Goal: Task Accomplishment & Management: Manage account settings

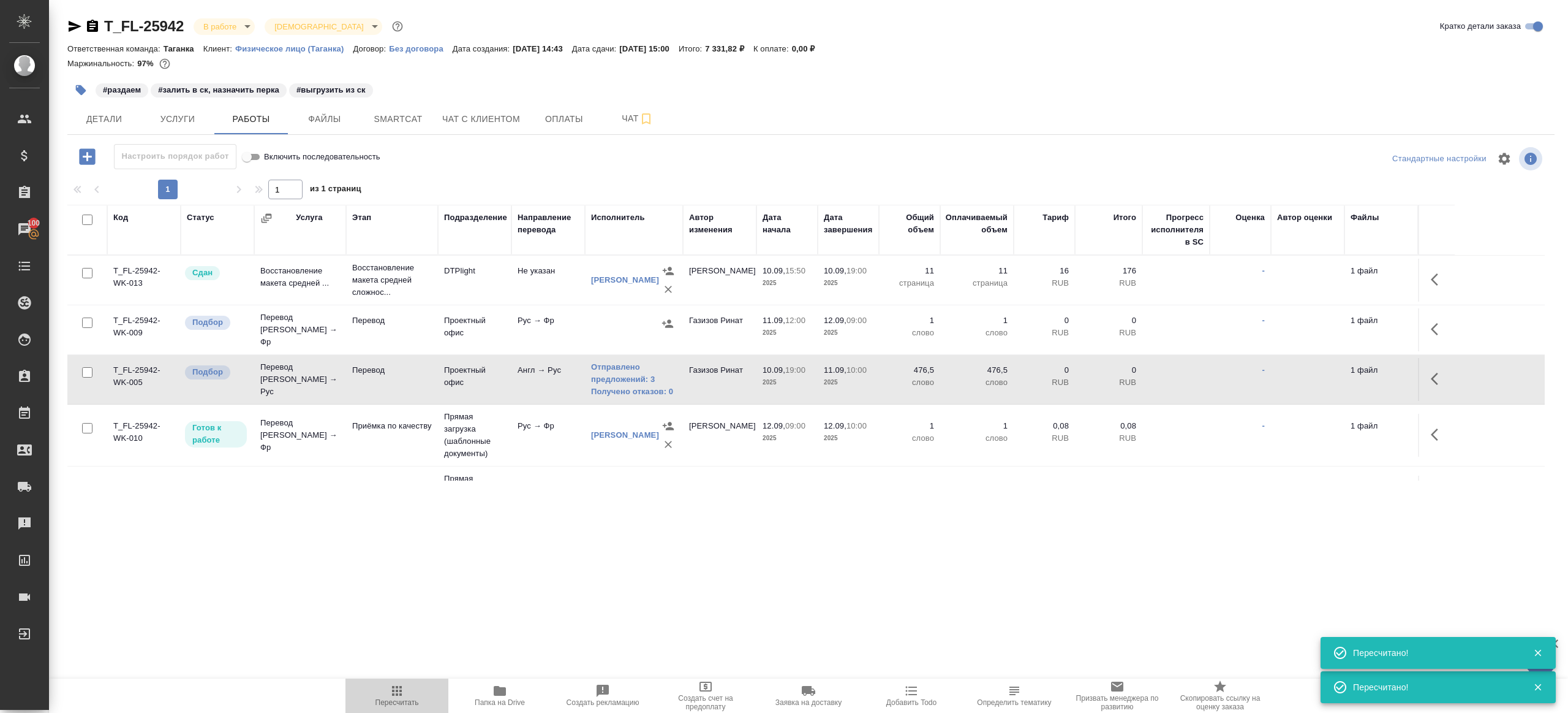
click at [404, 689] on span "Пересчитать" at bounding box center [397, 695] width 88 height 23
click at [541, 619] on div ".cls-1 fill:#fff; AWATERA Gazizov Rinat Клиенты Спецификации Заказы 100 Чаты To…" at bounding box center [784, 356] width 1568 height 713
click at [396, 705] on span "Пересчитать" at bounding box center [397, 702] width 44 height 8
click at [455, 527] on div ".cls-1 fill:#fff; AWATERA Gazizov Rinat Клиенты Спецификации Заказы 100 Чаты To…" at bounding box center [784, 356] width 1568 height 713
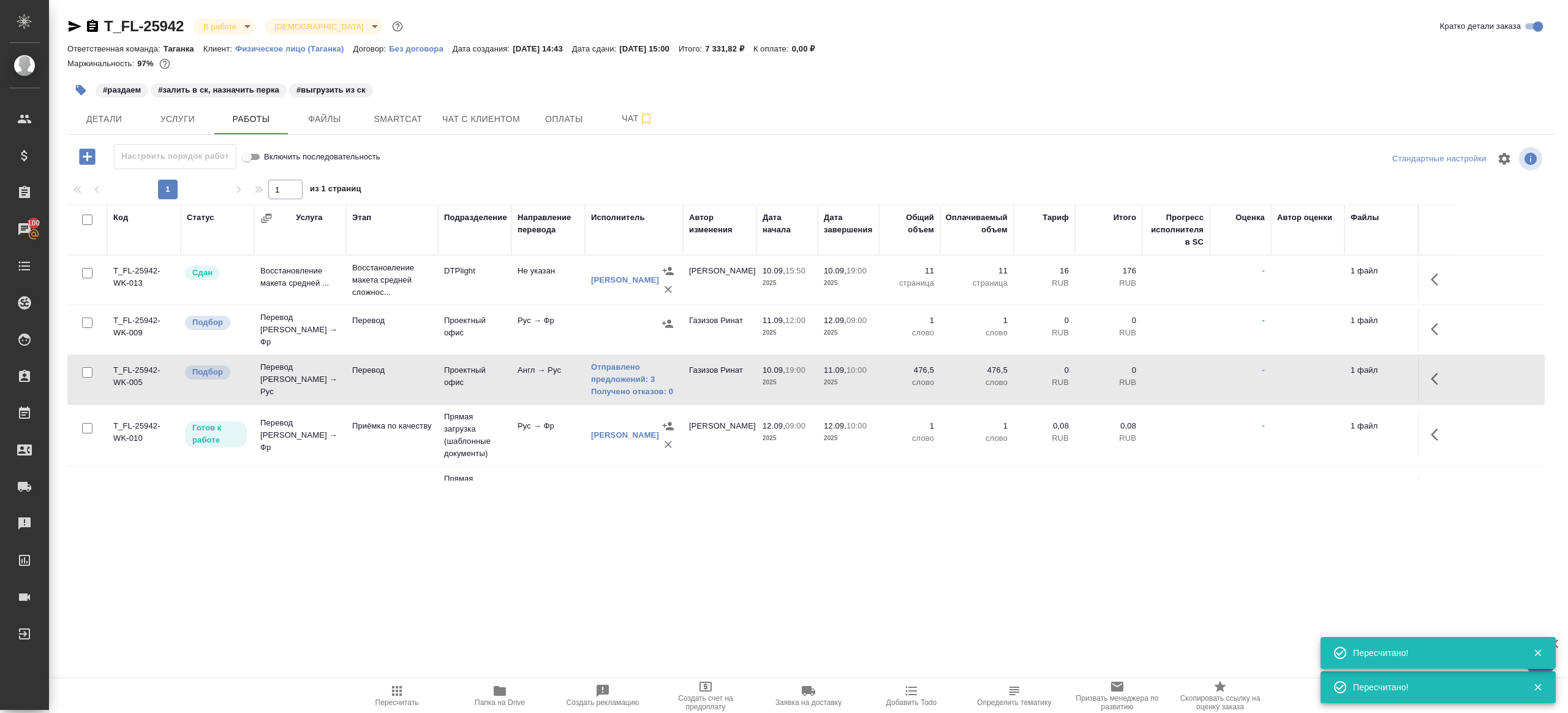
click at [70, 27] on icon "button" at bounding box center [75, 26] width 15 height 15
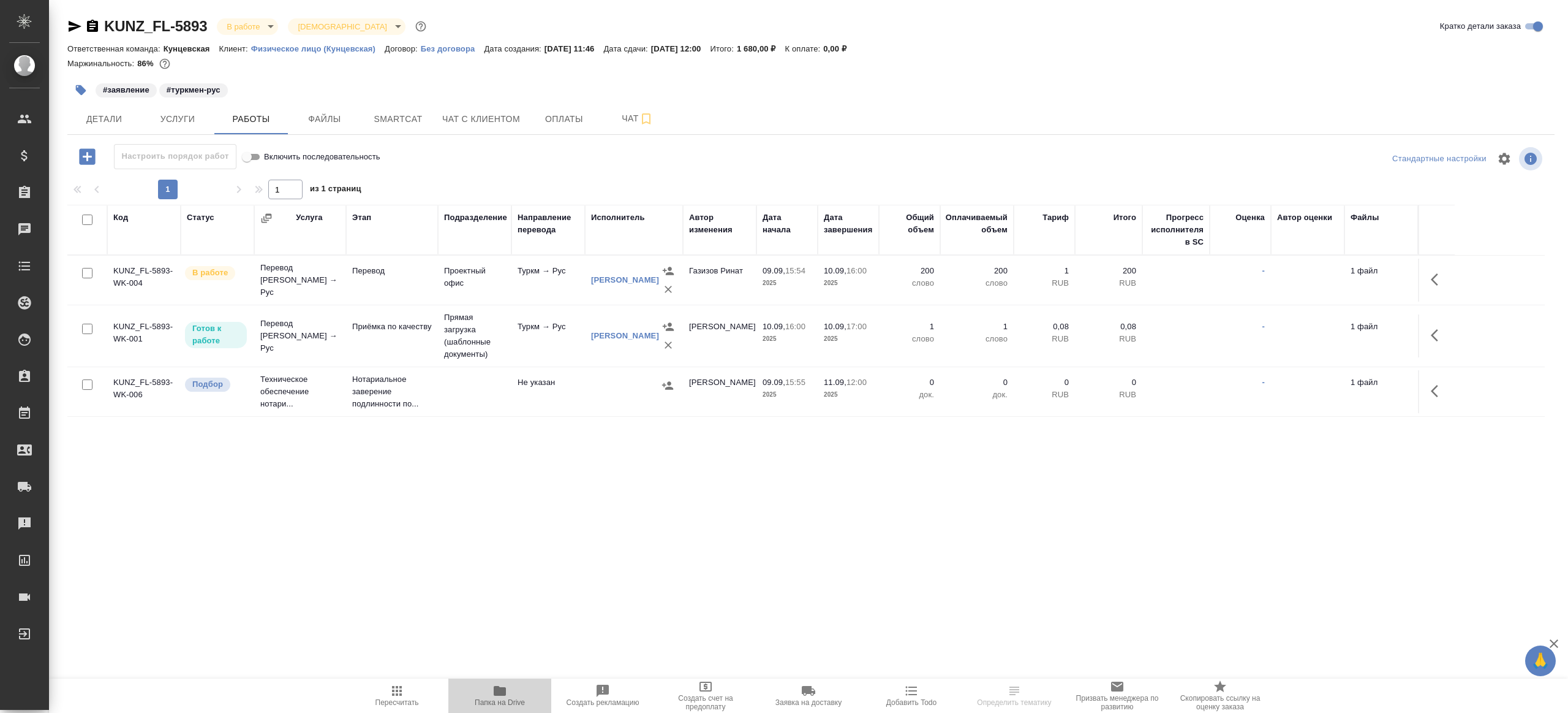
click at [503, 680] on button "Папка на Drive" at bounding box center [500, 695] width 103 height 35
click at [519, 585] on div ".cls-1 fill:#fff; AWATERA [PERSON_NAME] Клиенты Спецификации Заказы Чаты Todo П…" at bounding box center [784, 356] width 1568 height 713
click at [1420, 271] on td at bounding box center [1437, 280] width 37 height 43
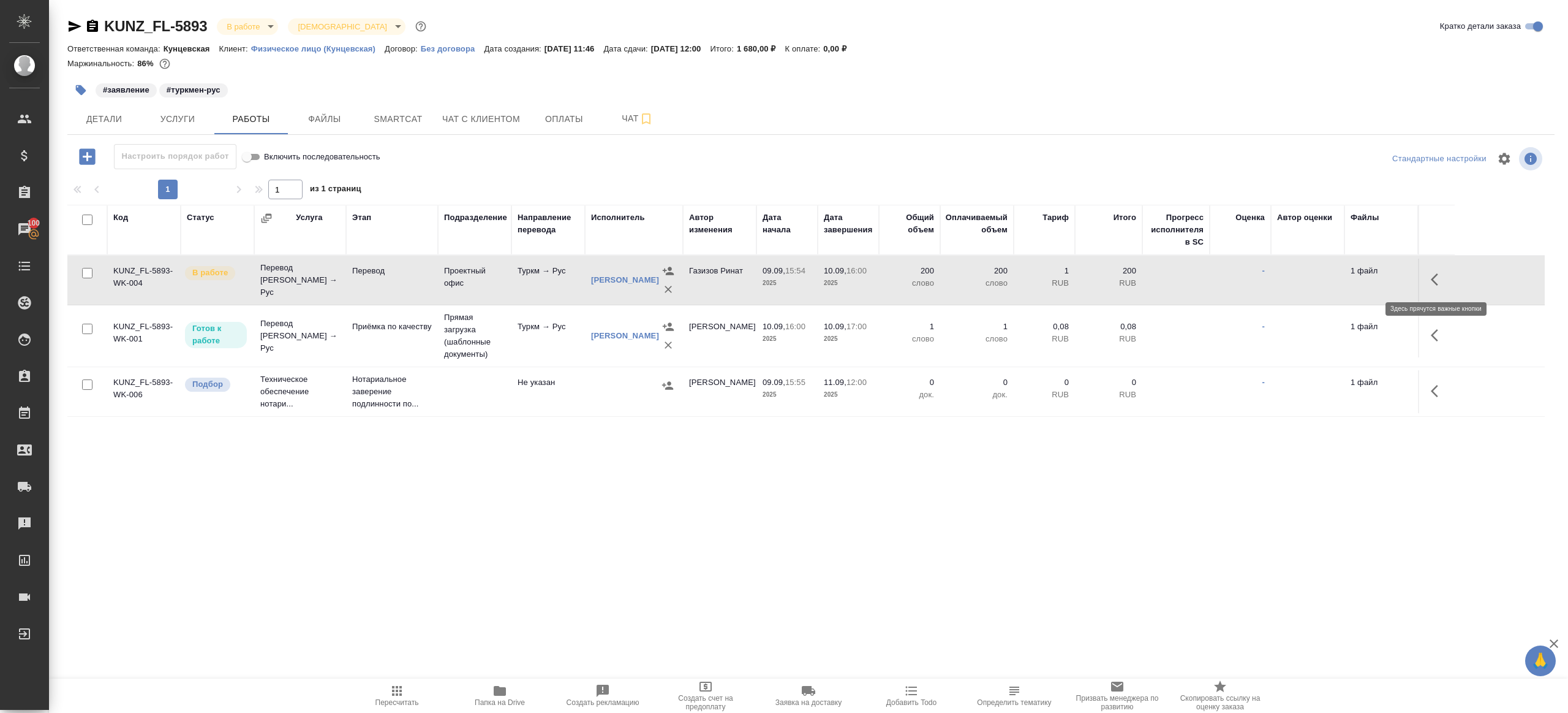
click at [1430, 275] on icon "button" at bounding box center [1437, 279] width 15 height 15
click at [1350, 272] on icon "button" at bounding box center [1347, 279] width 15 height 15
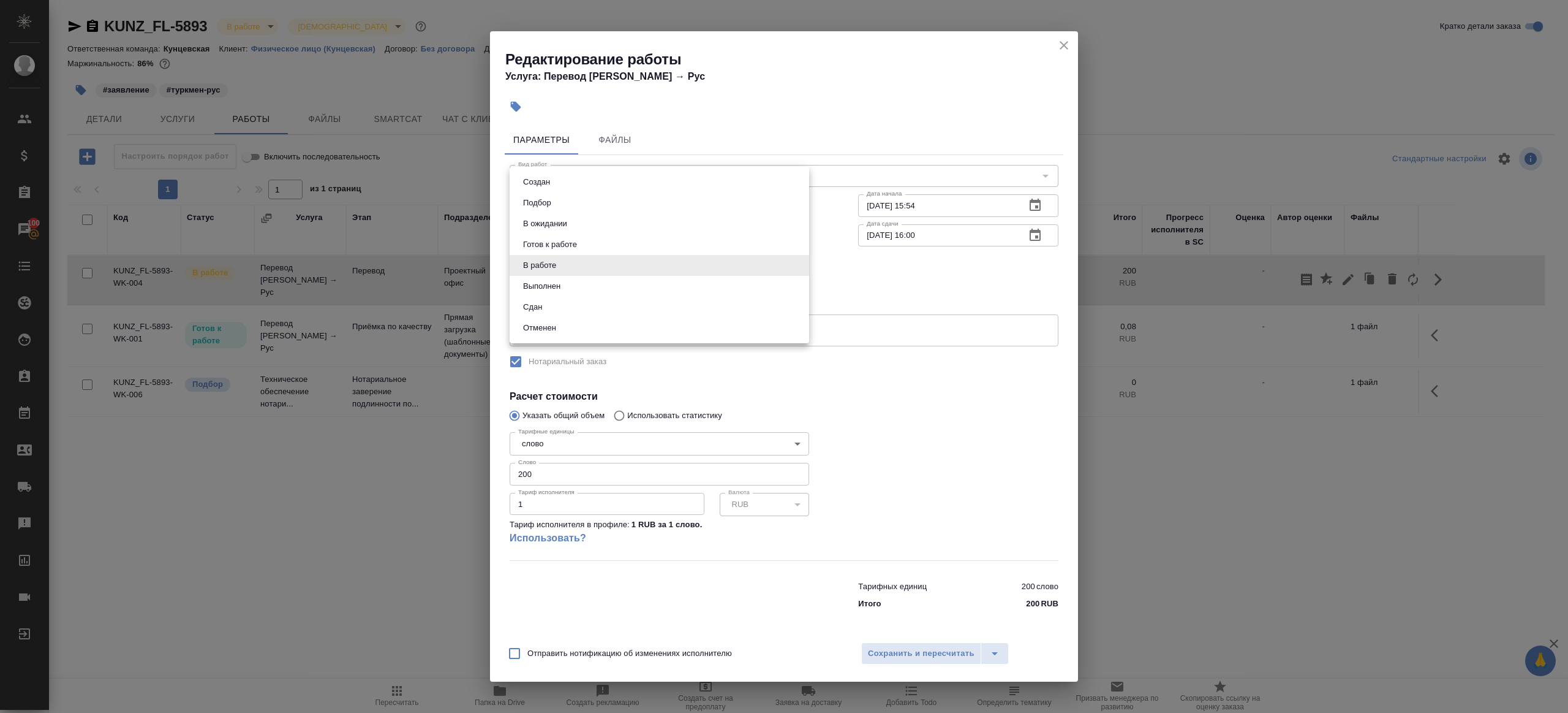
drag, startPoint x: 560, startPoint y: 265, endPoint x: 559, endPoint y: 289, distance: 24.0
click at [559, 265] on body "🙏 .cls-1 fill:#fff; AWATERA Gazizov Rinat Клиенты Спецификации Заказы 100 Чаты …" at bounding box center [784, 356] width 1568 height 713
click at [554, 303] on li "Сдан" at bounding box center [659, 307] width 300 height 21
type input "closed"
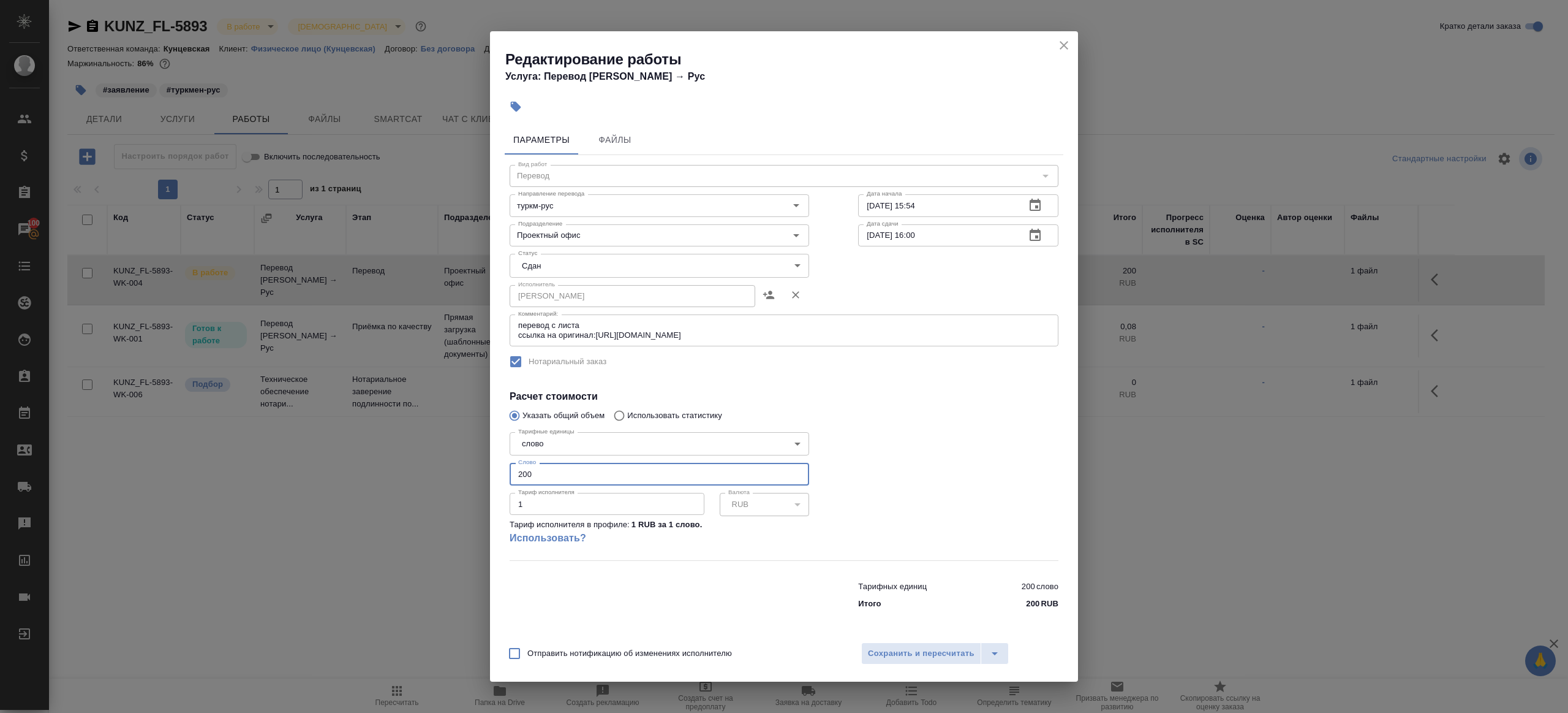
click at [548, 475] on input "200" at bounding box center [659, 474] width 300 height 22
type input "66"
click at [960, 496] on div at bounding box center [958, 494] width 249 height 182
click at [954, 660] on button "Сохранить и пересчитать" at bounding box center [921, 653] width 120 height 22
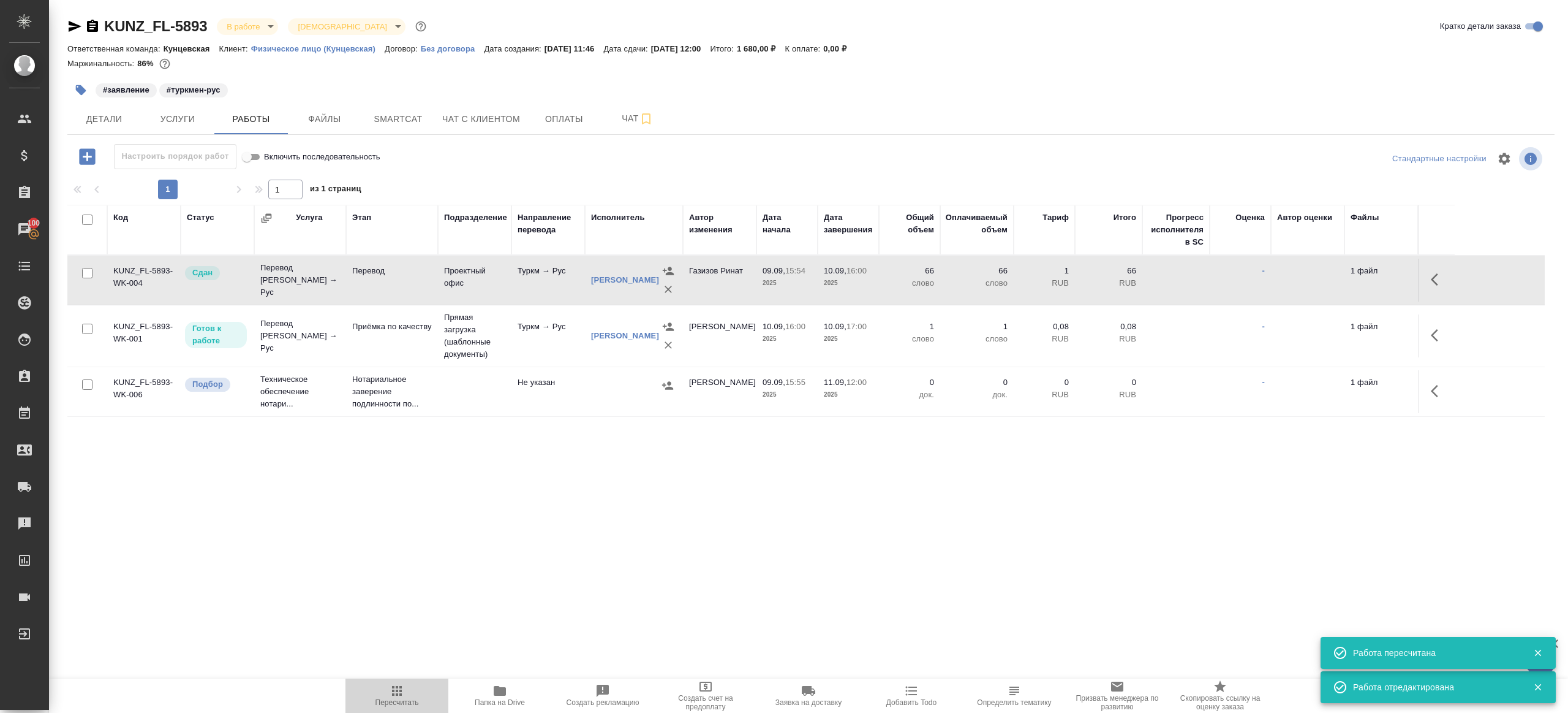
click at [385, 693] on span "Пересчитать" at bounding box center [397, 695] width 88 height 23
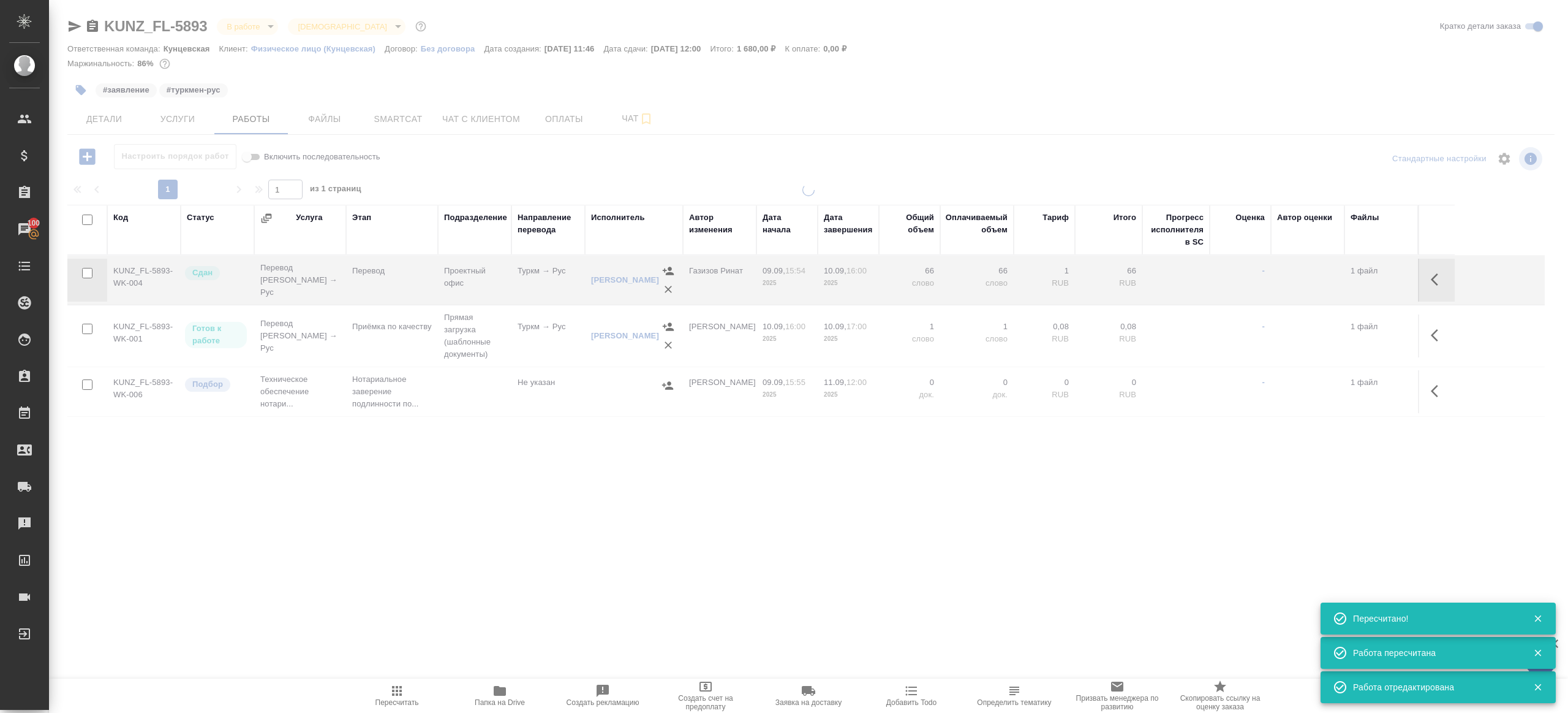
click at [420, 607] on div ".cls-1 fill:#fff; AWATERA Gazizov Rinat Клиенты Спецификации Заказы 100 Чаты To…" at bounding box center [784, 356] width 1568 height 713
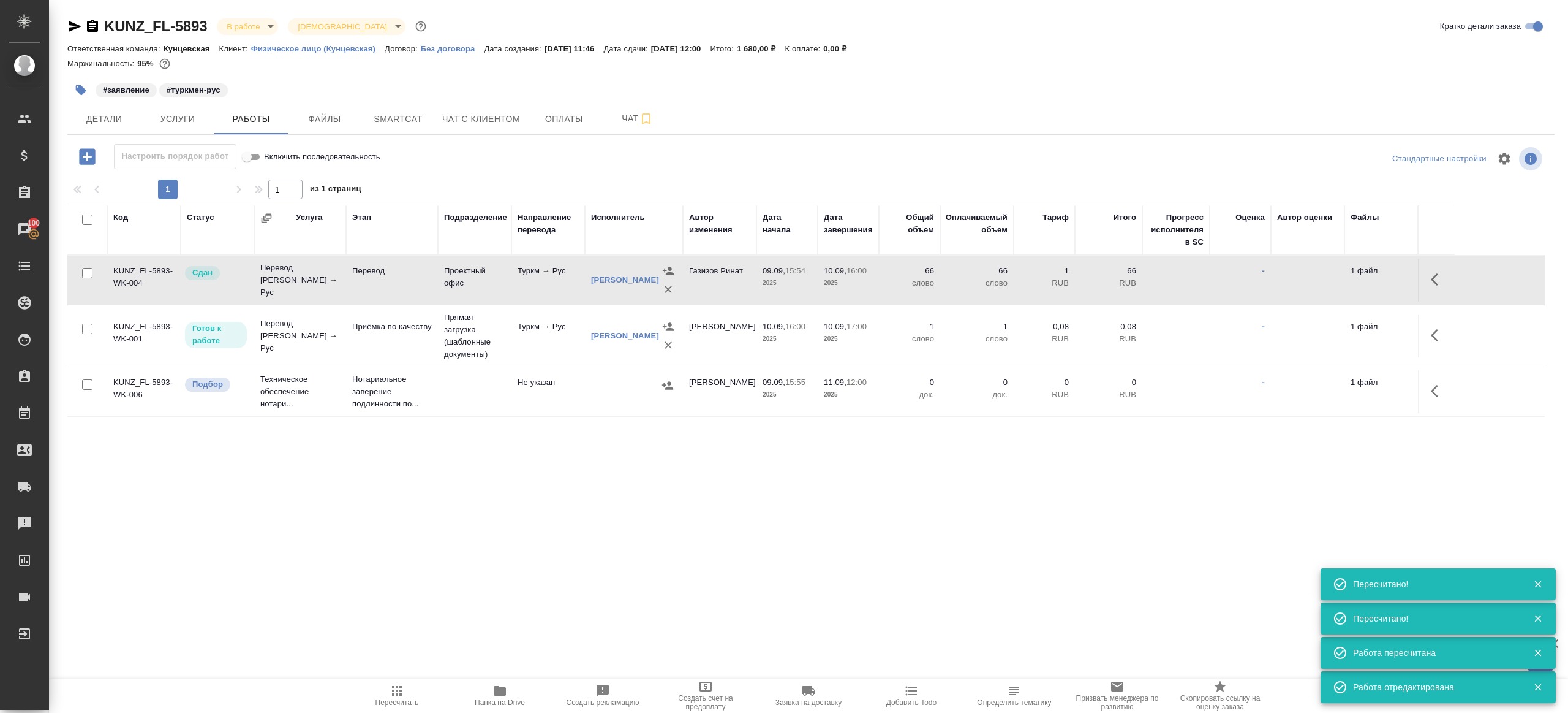
click at [414, 697] on span "Пересчитать" at bounding box center [397, 695] width 88 height 23
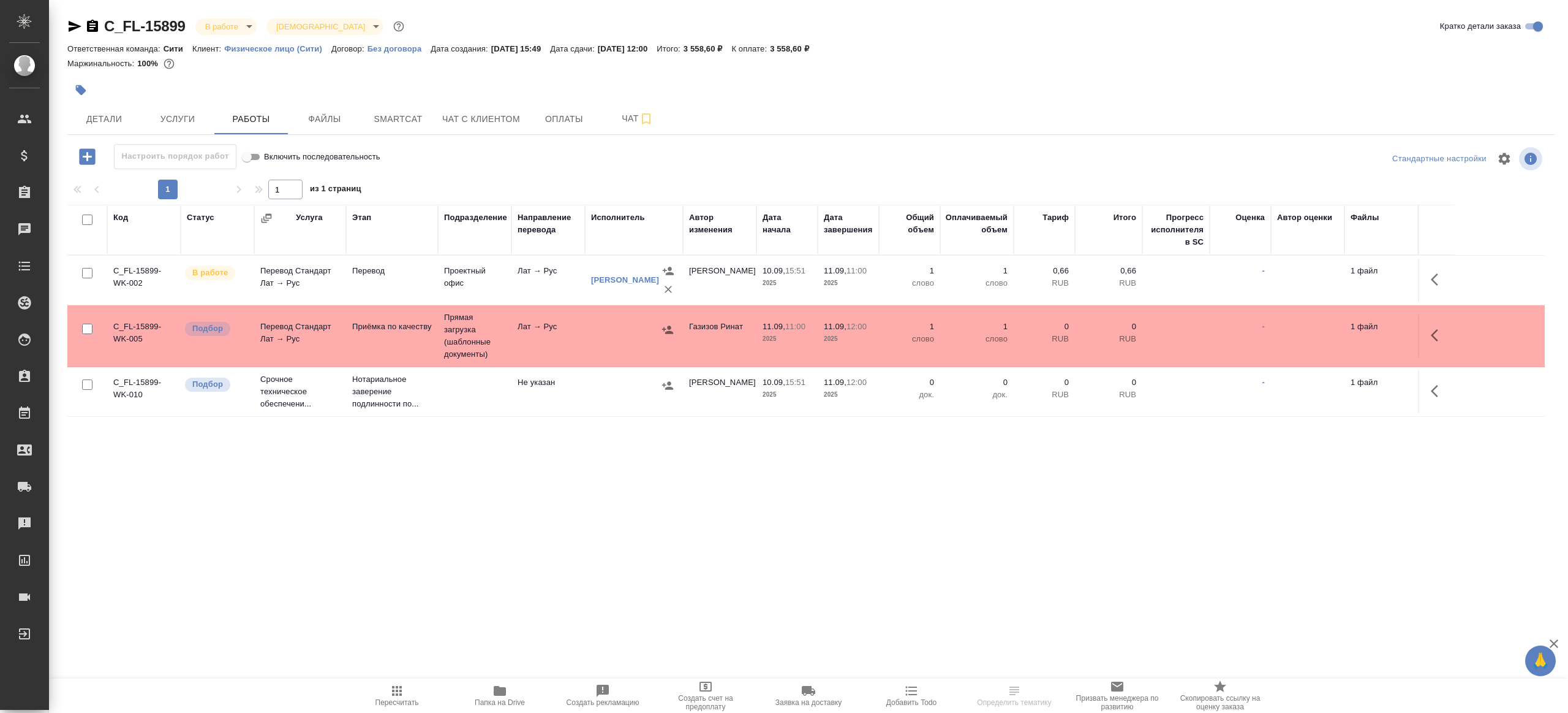
click at [497, 334] on td "Прямая загрузка (шаблонные документы)" at bounding box center [475, 336] width 74 height 62
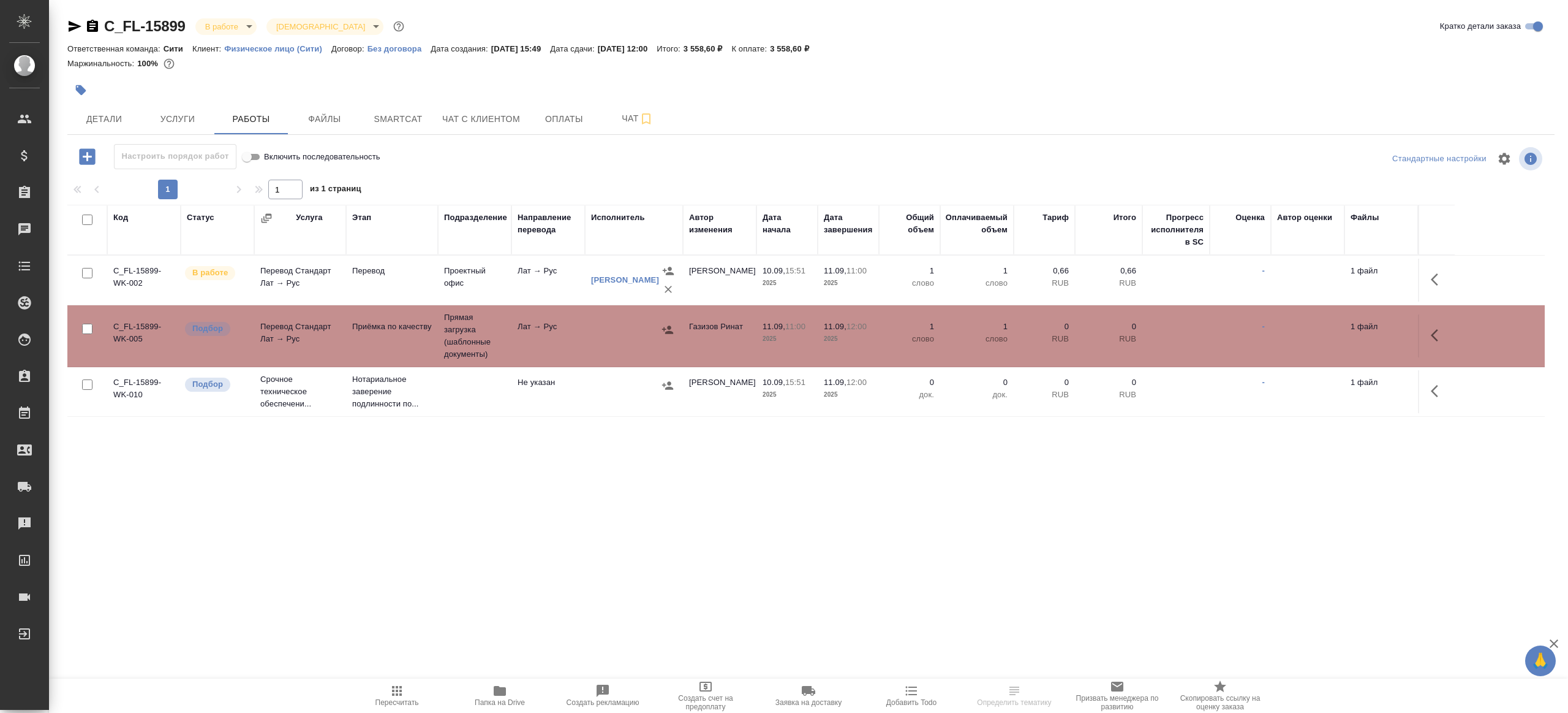
click at [497, 334] on td "Прямая загрузка (шаблонные документы)" at bounding box center [475, 336] width 74 height 62
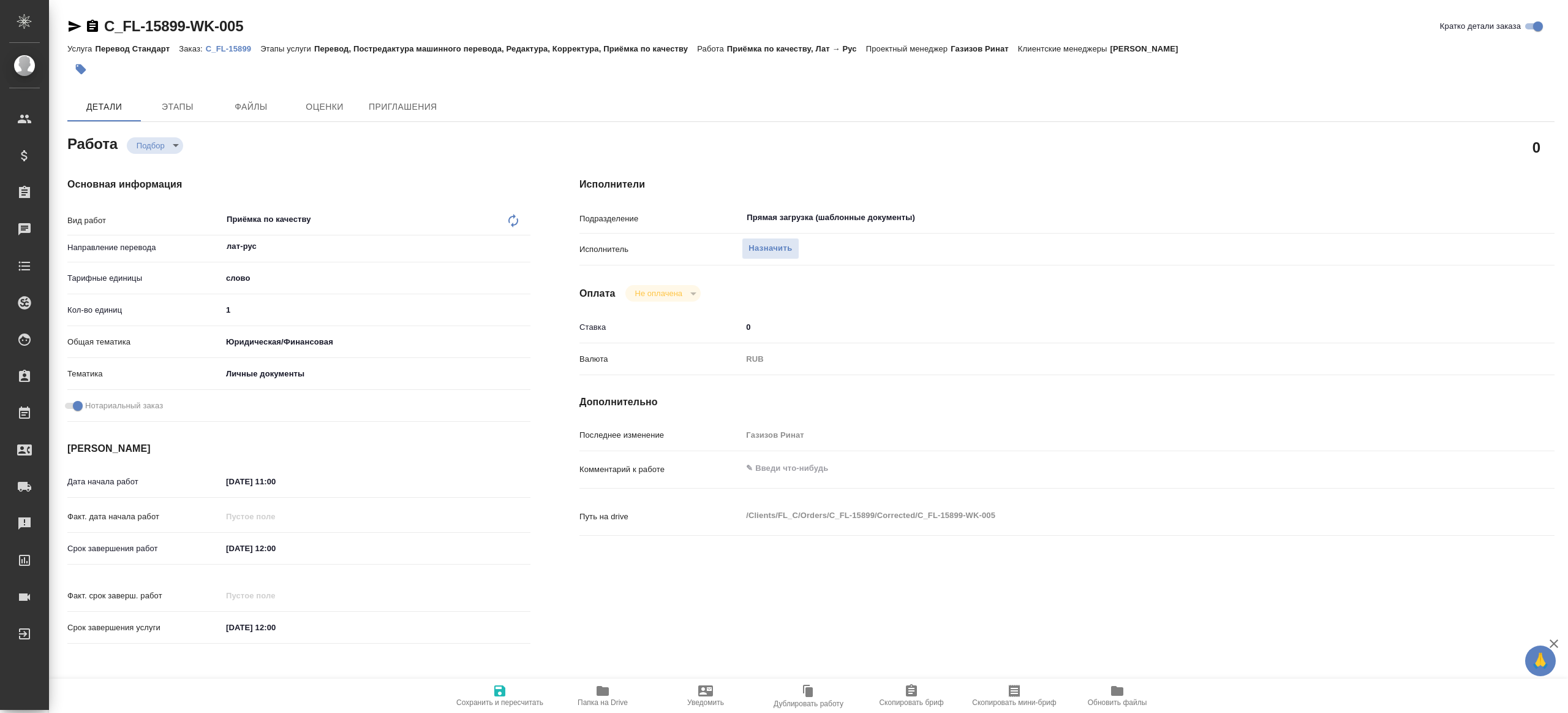
type textarea "x"
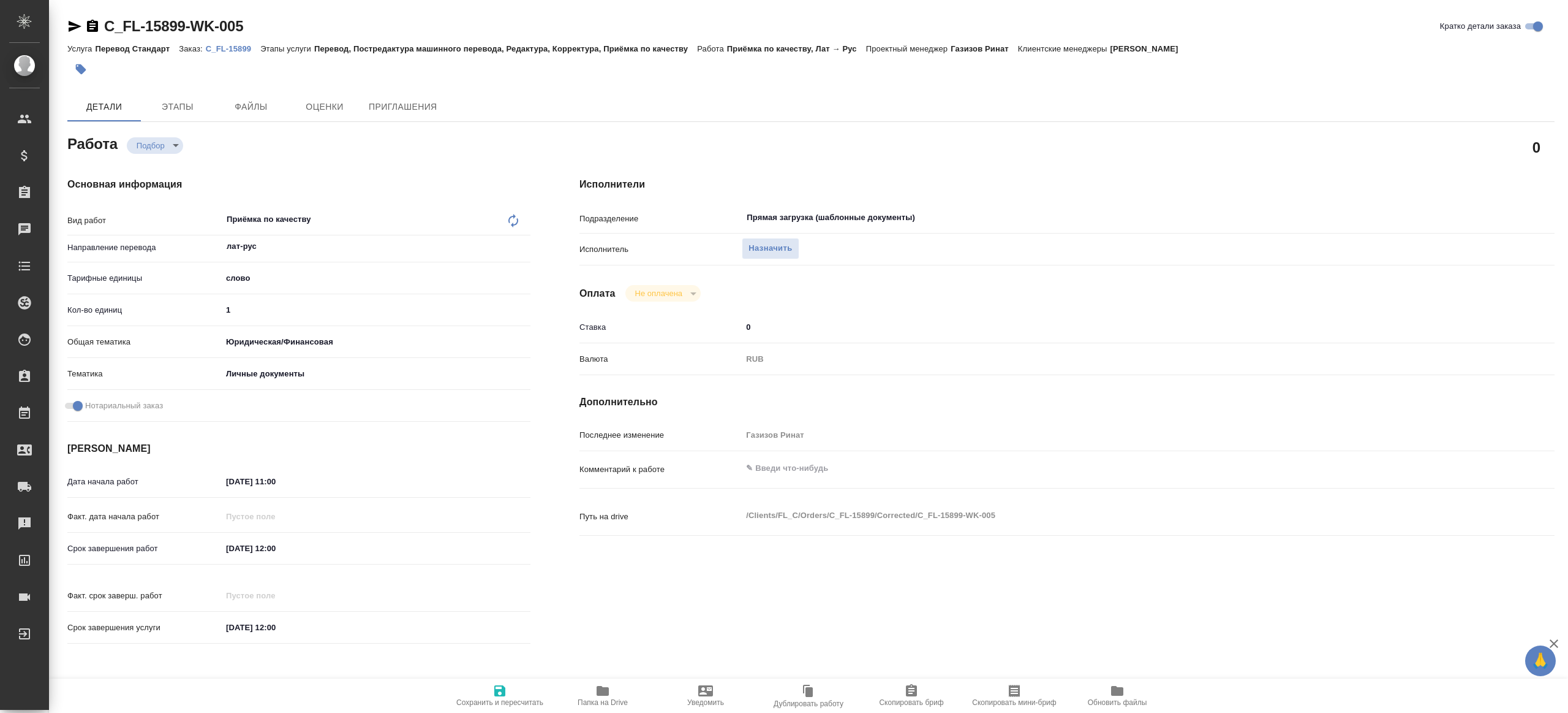
type textarea "x"
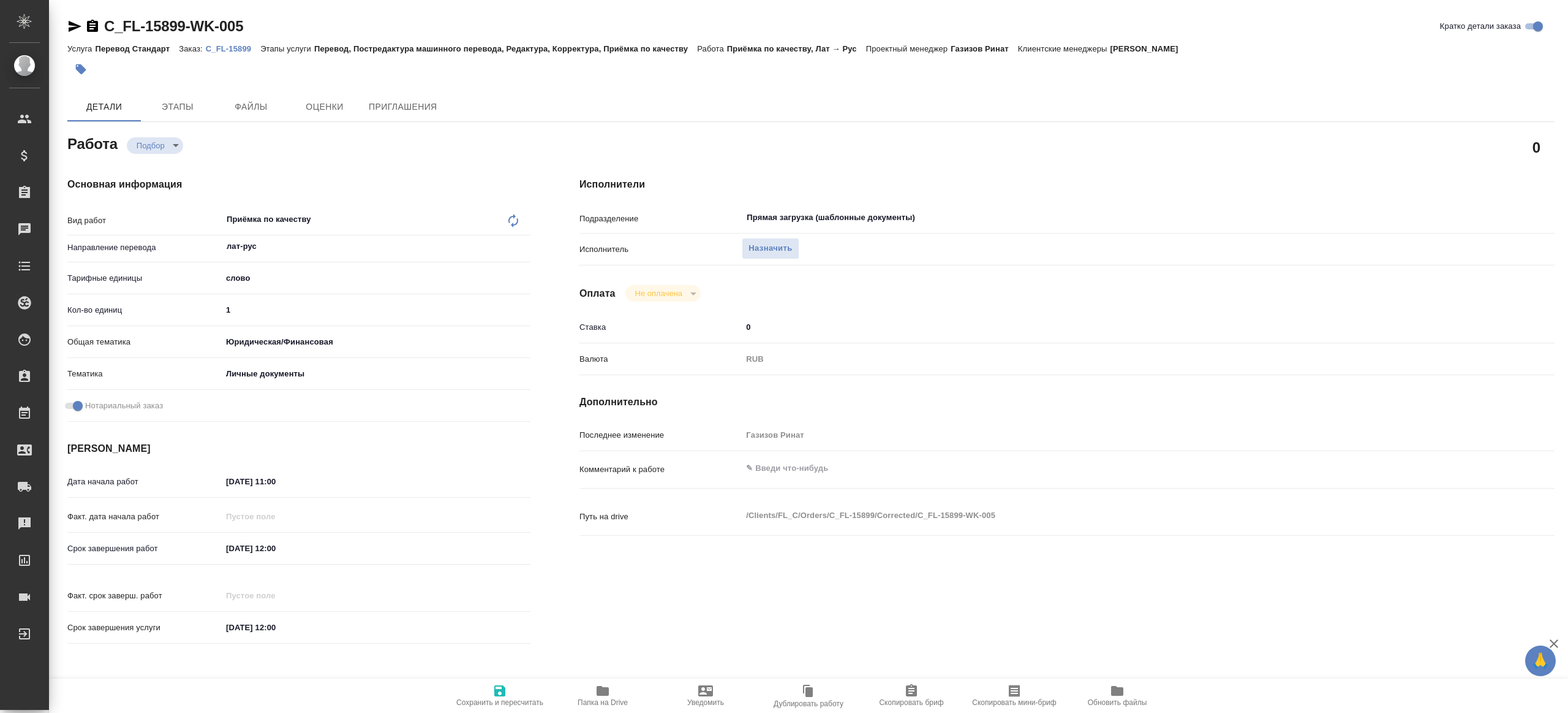
type textarea "x"
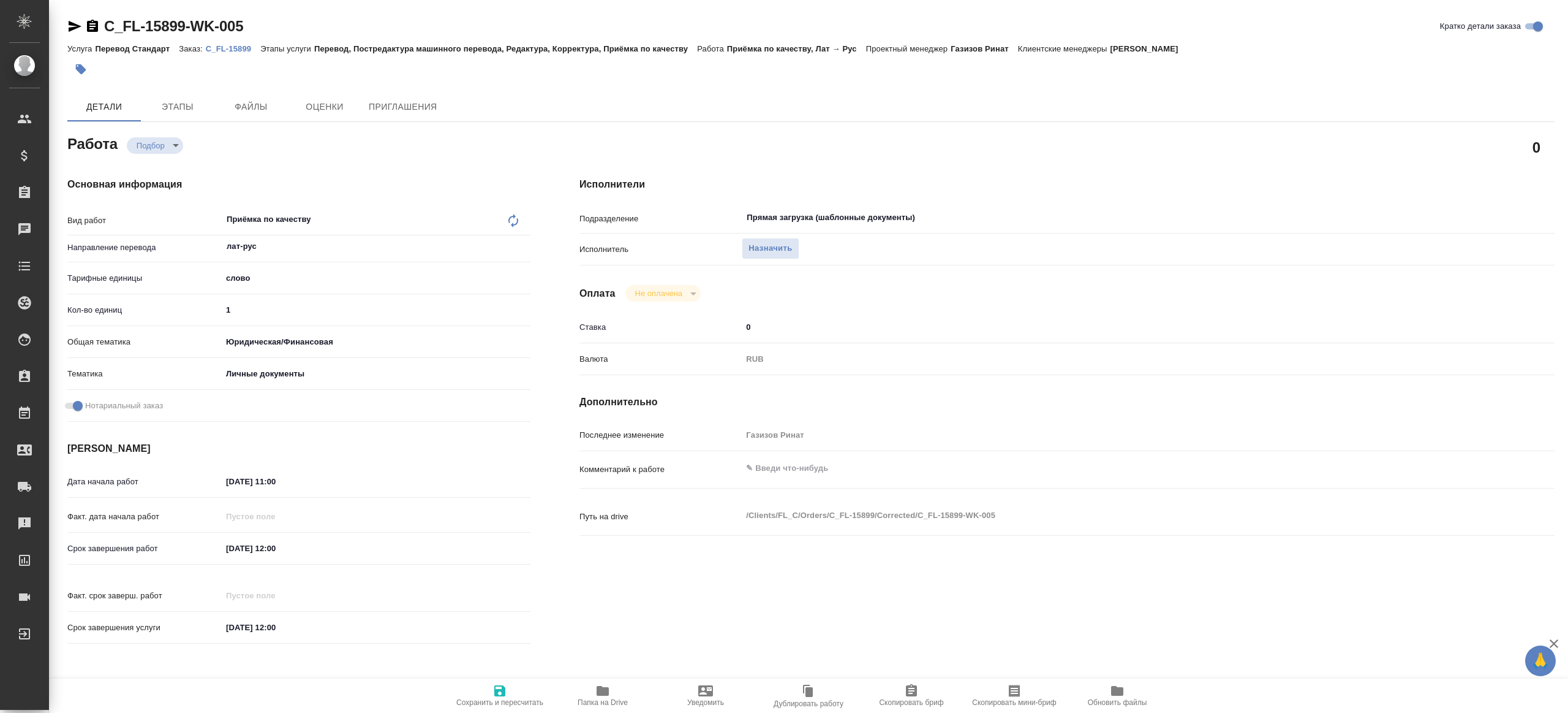
type textarea "x"
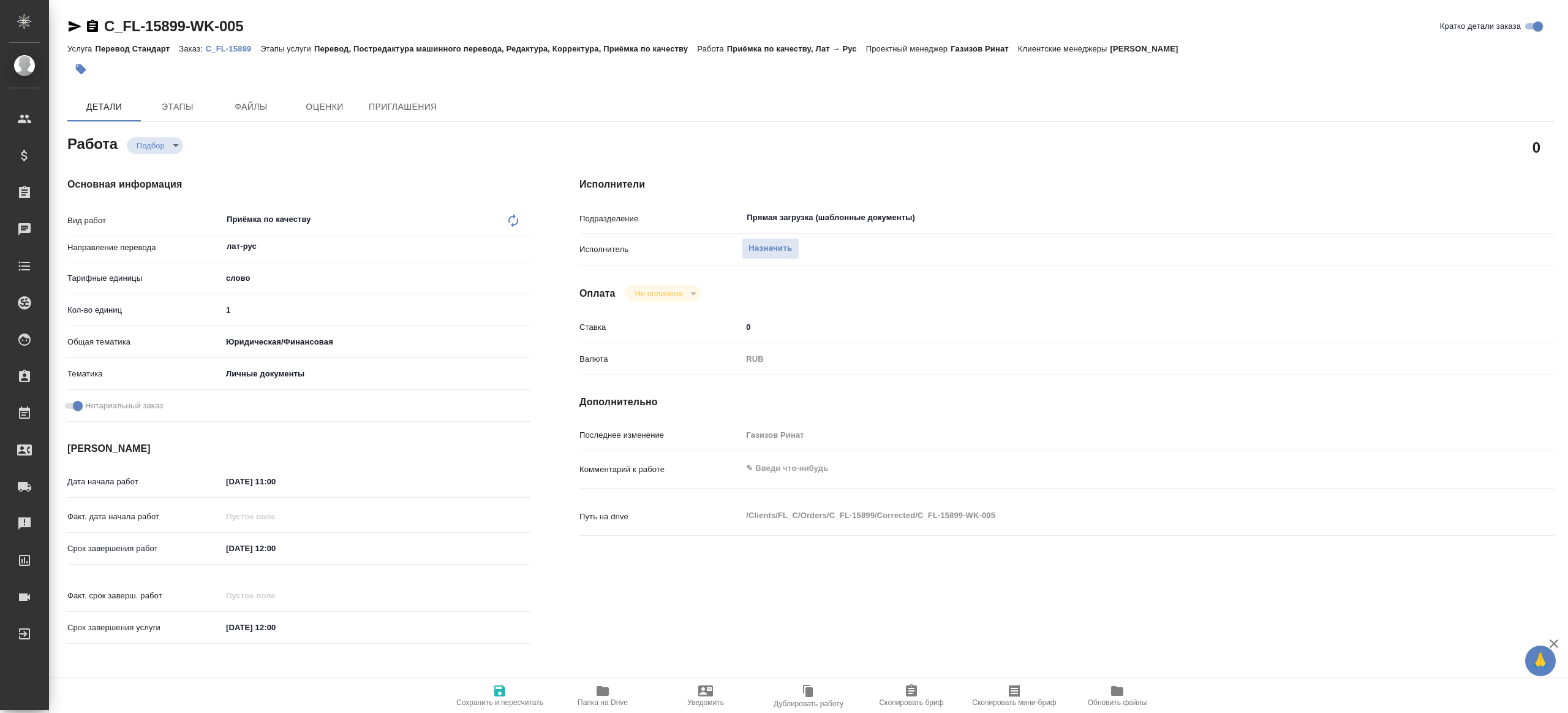
type textarea "x"
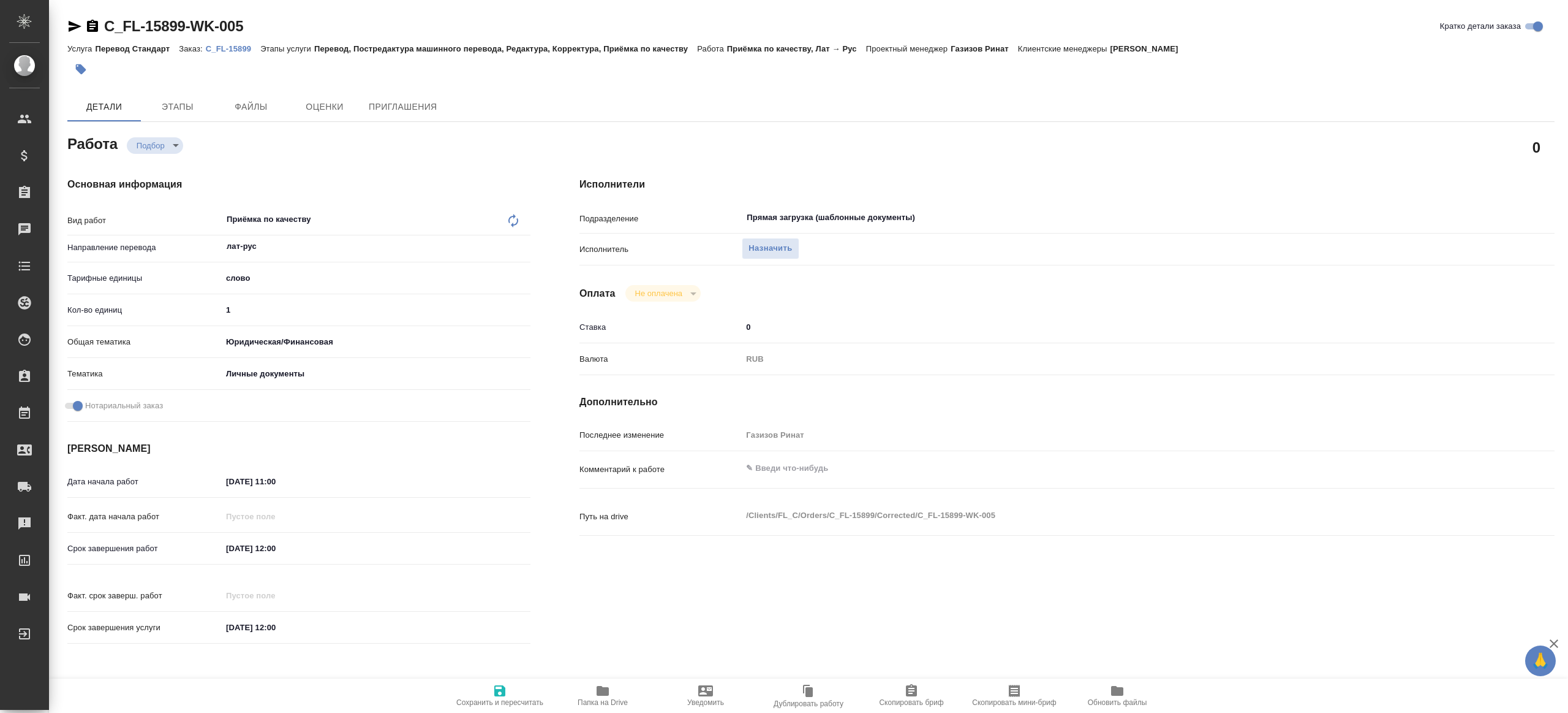
type textarea "x"
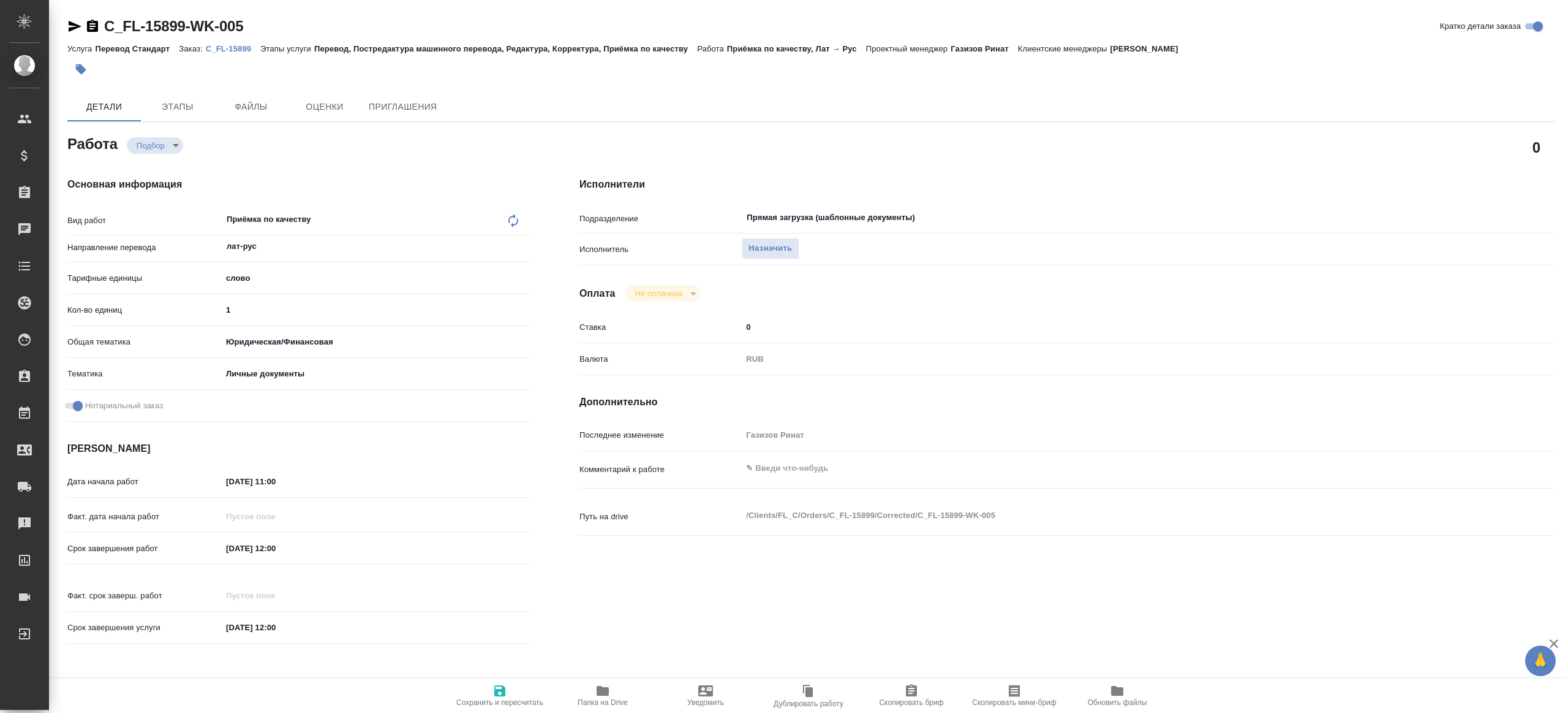
type textarea "x"
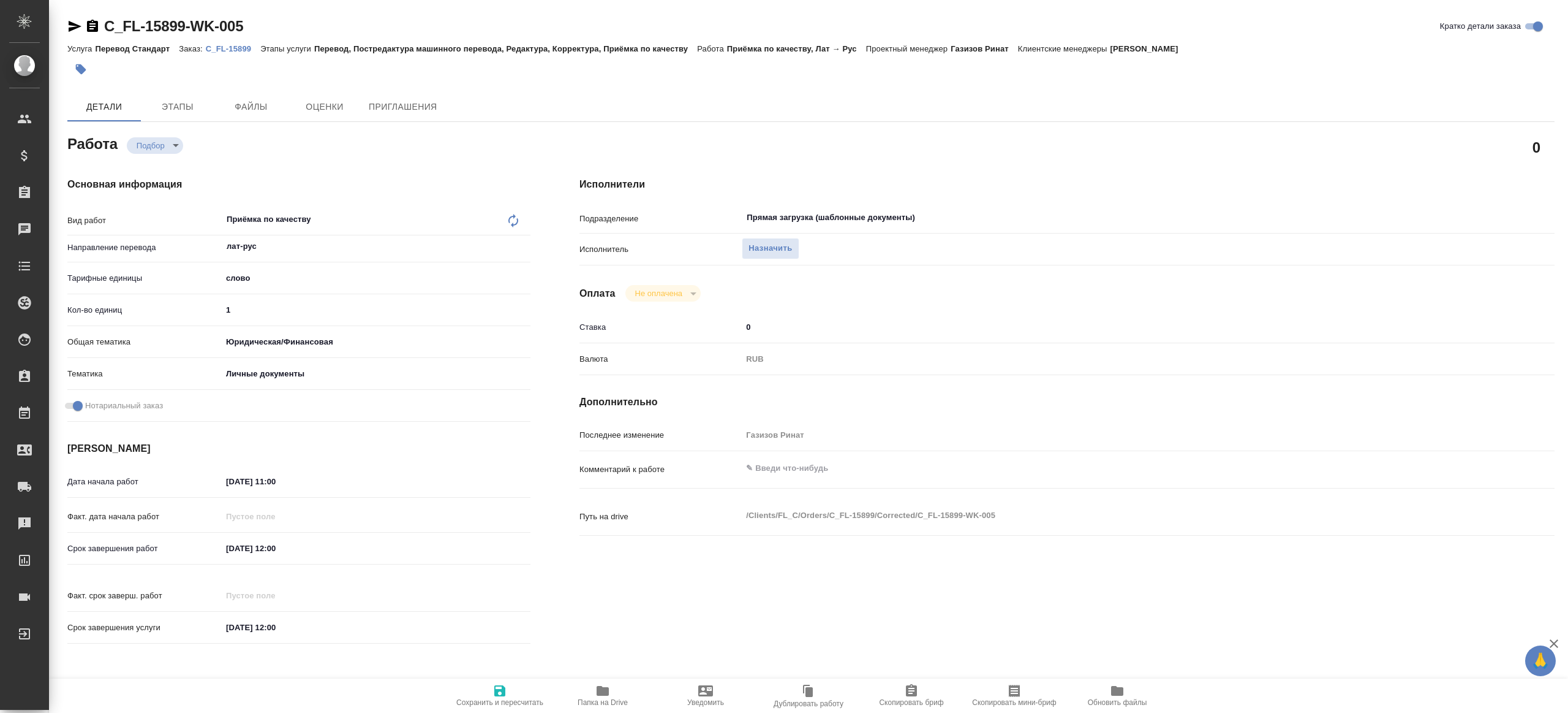
type textarea "x"
